Goal: Task Accomplishment & Management: Manage account settings

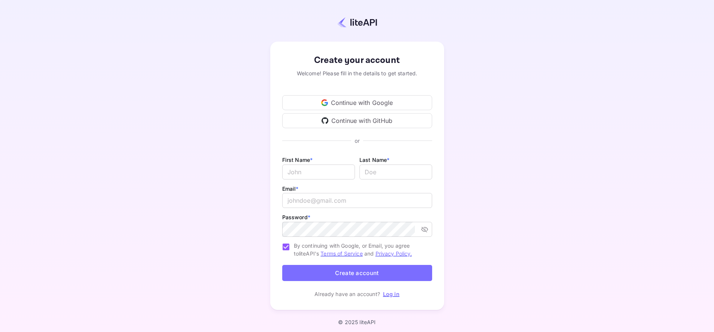
click at [401, 100] on div "Continue with Google" at bounding box center [357, 102] width 150 height 15
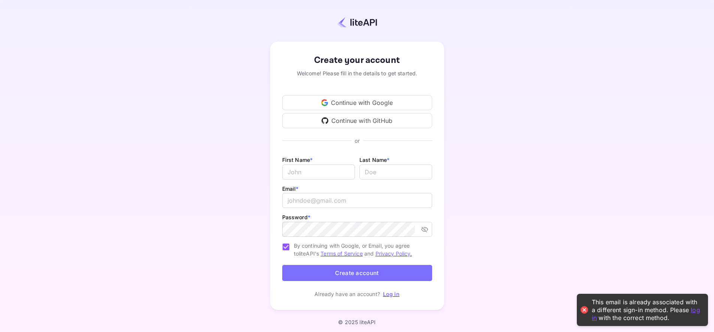
click at [595, 319] on link "log in" at bounding box center [646, 313] width 108 height 15
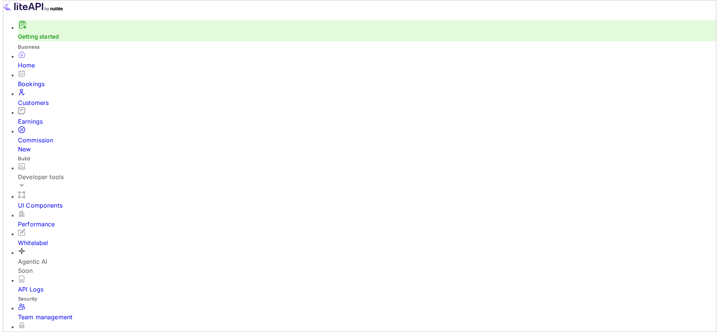
scroll to position [116, 189]
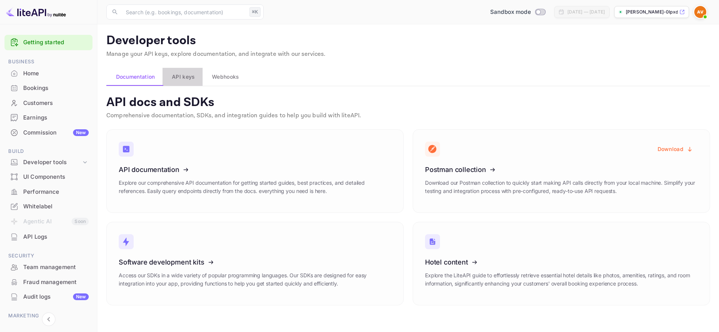
click at [189, 75] on span "API keys" at bounding box center [183, 76] width 23 height 9
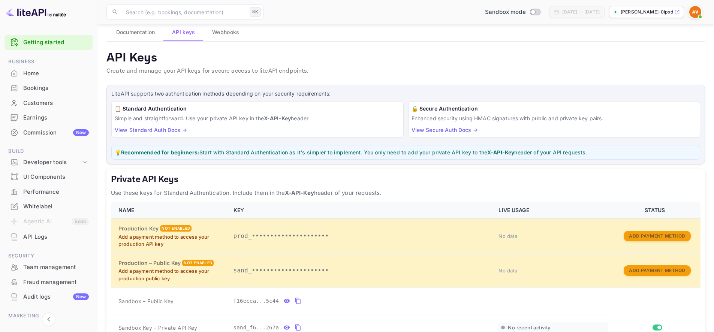
scroll to position [66, 0]
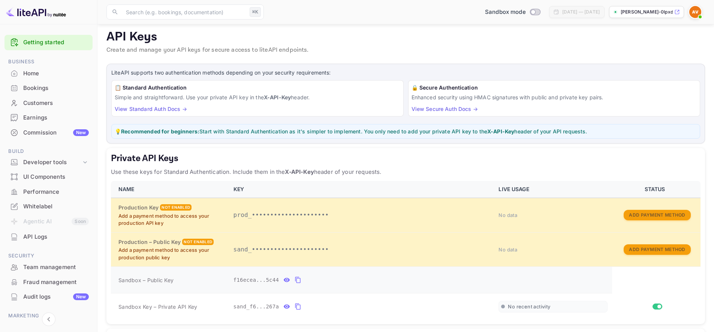
click at [288, 279] on icon "private api keys table" at bounding box center [287, 280] width 6 height 4
